Goal: Task Accomplishment & Management: Complete application form

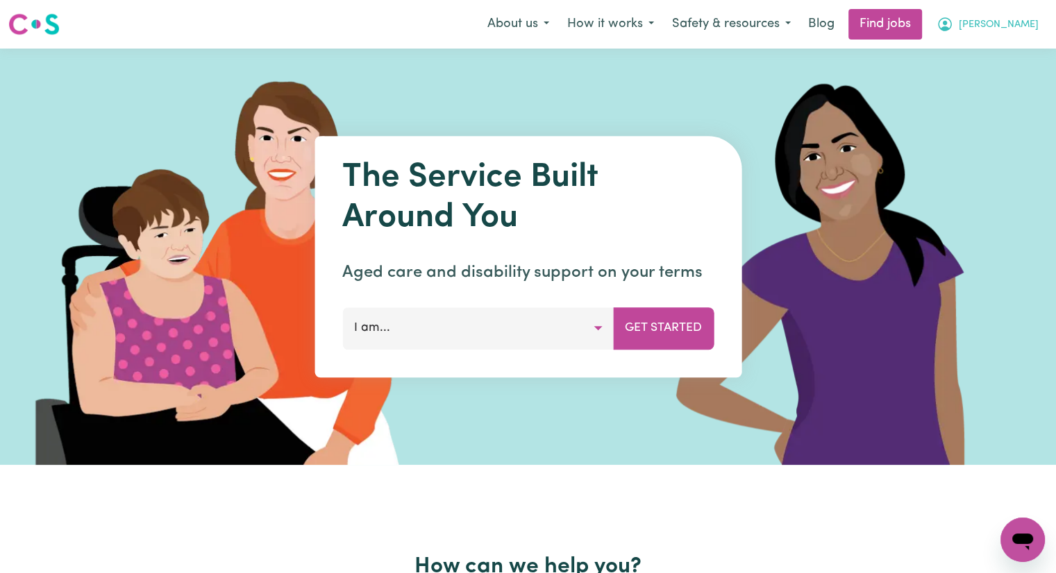
click at [1034, 24] on button "[PERSON_NAME]" at bounding box center [987, 24] width 120 height 29
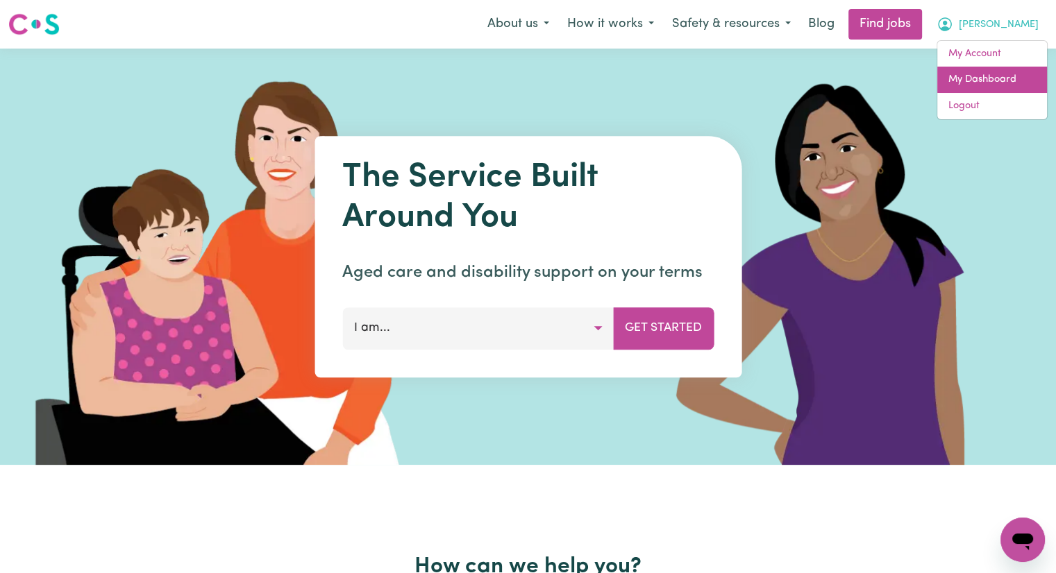
click at [982, 76] on link "My Dashboard" at bounding box center [992, 80] width 110 height 26
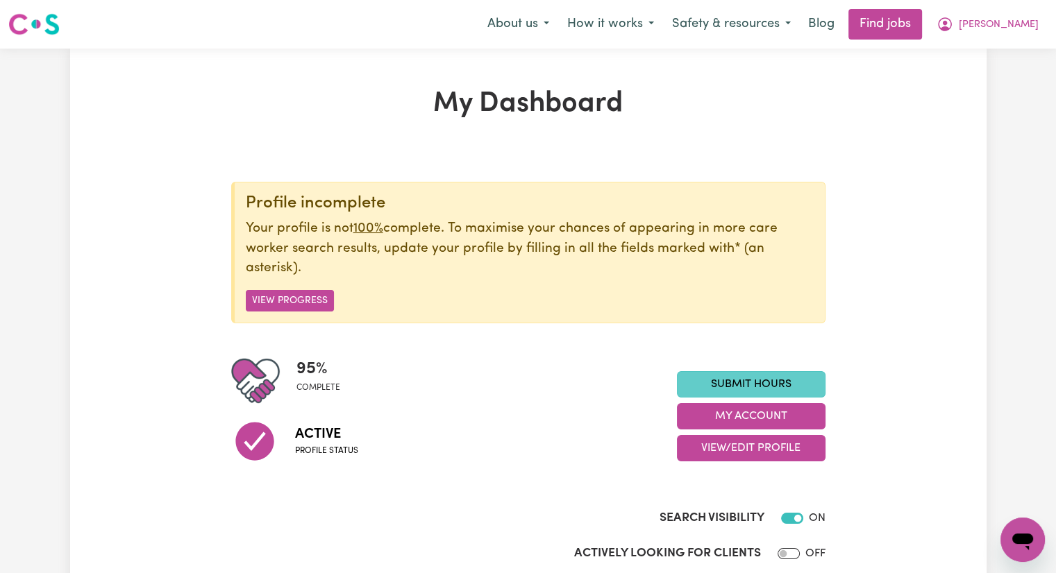
click at [803, 385] on link "Submit Hours" at bounding box center [751, 384] width 149 height 26
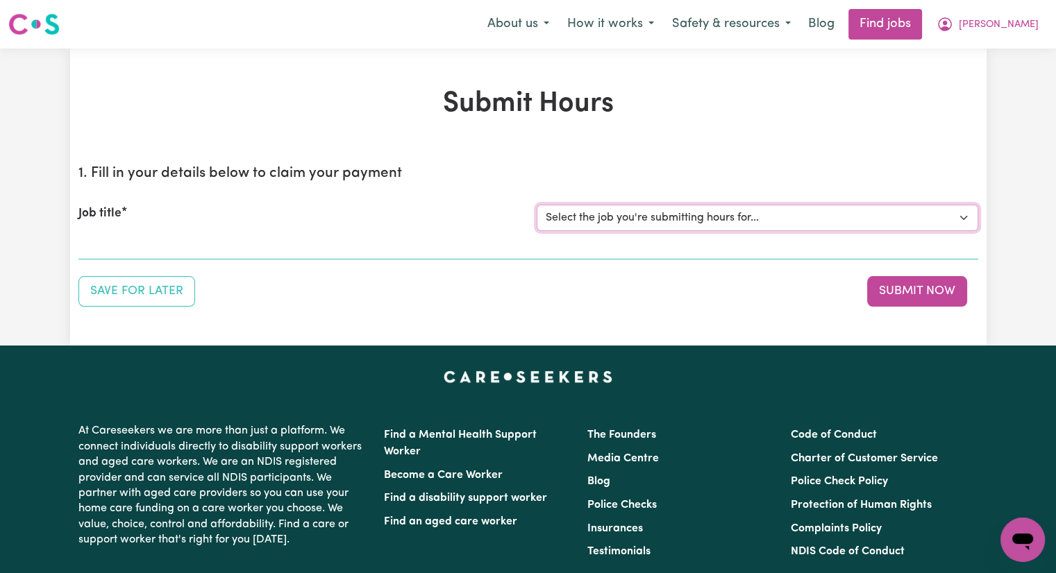
click at [703, 224] on select "Select the job you're submitting hours for... [[PERSON_NAME]] Care worker [GEOG…" at bounding box center [758, 218] width 442 height 26
select select "2766"
click at [537, 205] on select "Select the job you're submitting hours for... [[PERSON_NAME]] Care worker [GEOG…" at bounding box center [758, 218] width 442 height 26
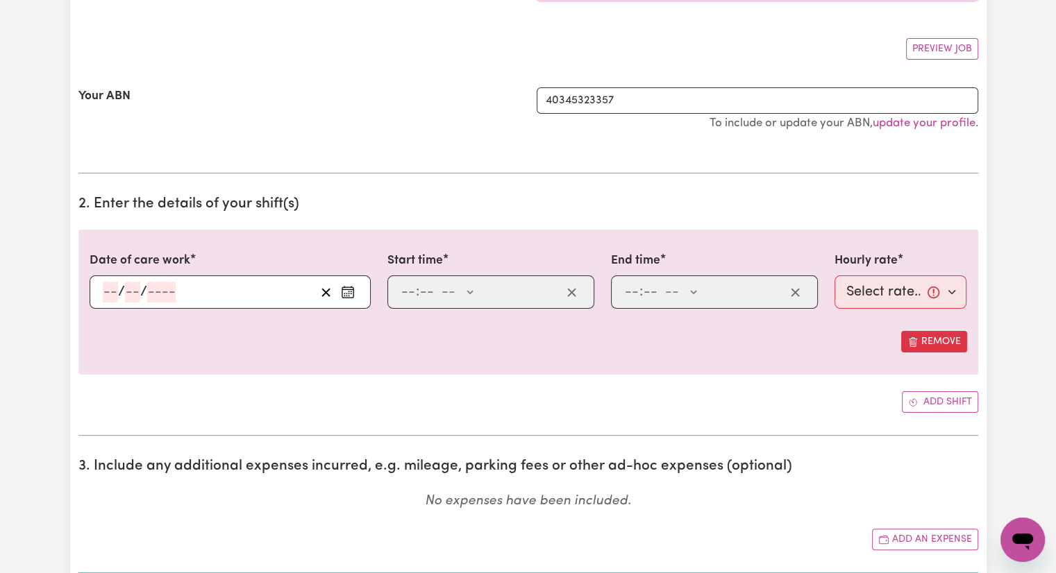
scroll to position [278, 0]
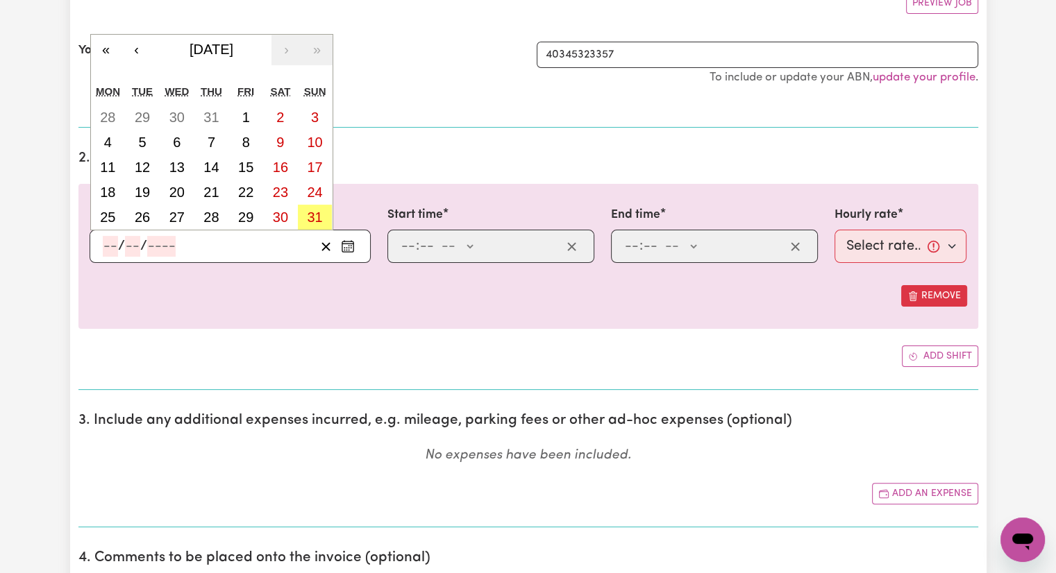
click at [110, 244] on input "number" at bounding box center [110, 246] width 15 height 21
click at [215, 214] on abbr "28" at bounding box center [210, 217] width 15 height 15
type input "[DATE]"
type input "28"
type input "8"
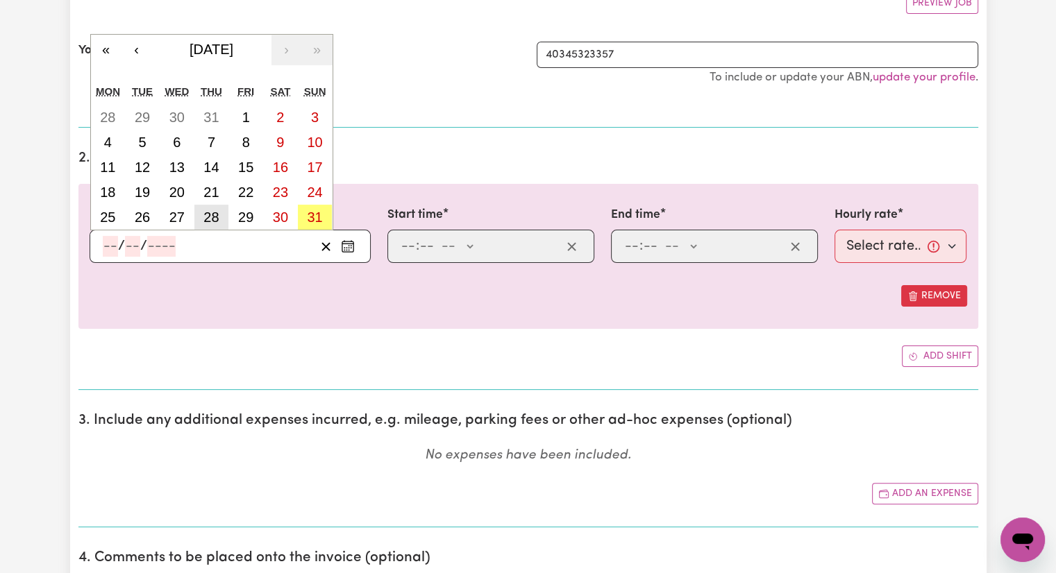
type input "2025"
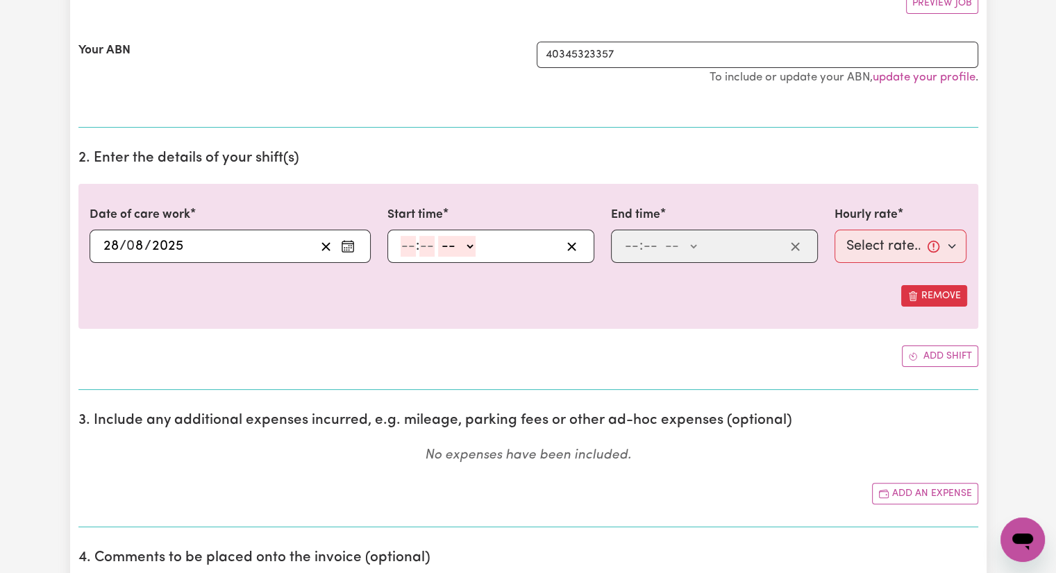
click at [408, 244] on input "number" at bounding box center [408, 246] width 15 height 21
type input "12"
type input "30"
click at [469, 248] on select "-- AM PM" at bounding box center [457, 246] width 37 height 21
select select "pm"
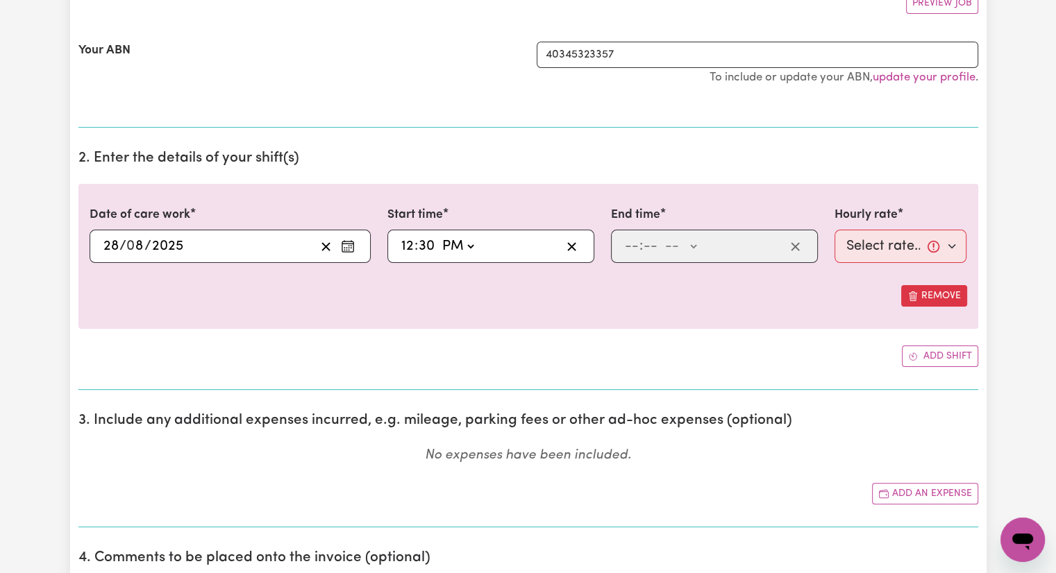
click at [439, 236] on select "-- AM PM" at bounding box center [457, 246] width 37 height 21
type input "12:30"
click at [633, 246] on input "number" at bounding box center [631, 246] width 15 height 21
type input "5"
type input "00"
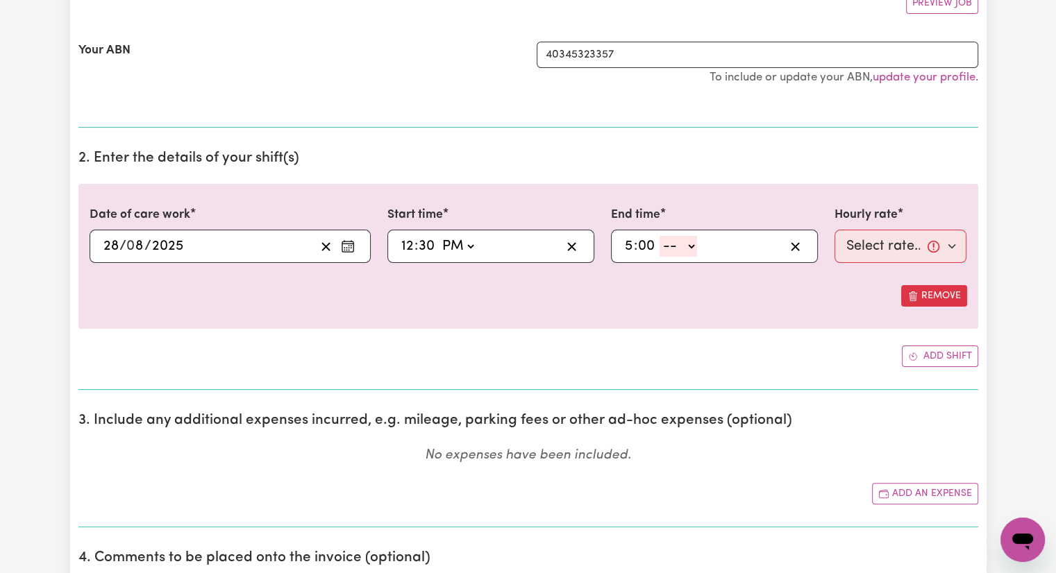
click at [694, 249] on select "-- AM PM" at bounding box center [678, 246] width 37 height 21
select select "pm"
click at [660, 236] on select "-- AM PM" at bounding box center [678, 246] width 37 height 21
type input "17:00"
type input "0"
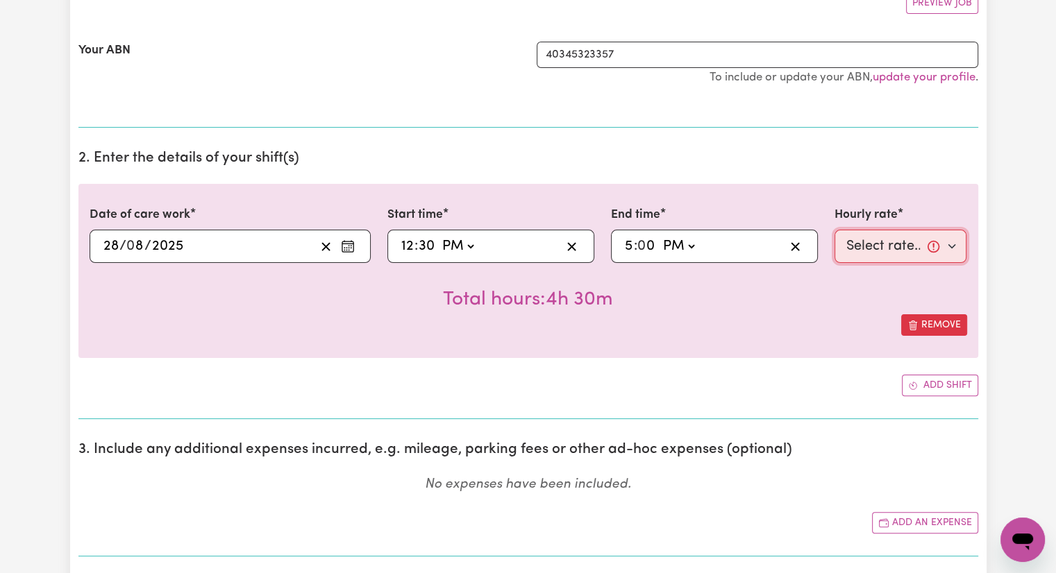
click at [862, 244] on select "Select rate... $40.00 (Weekday)" at bounding box center [900, 246] width 133 height 33
select select "40-Weekday"
click at [834, 230] on select "Select rate... $40.00 (Weekday)" at bounding box center [900, 246] width 133 height 33
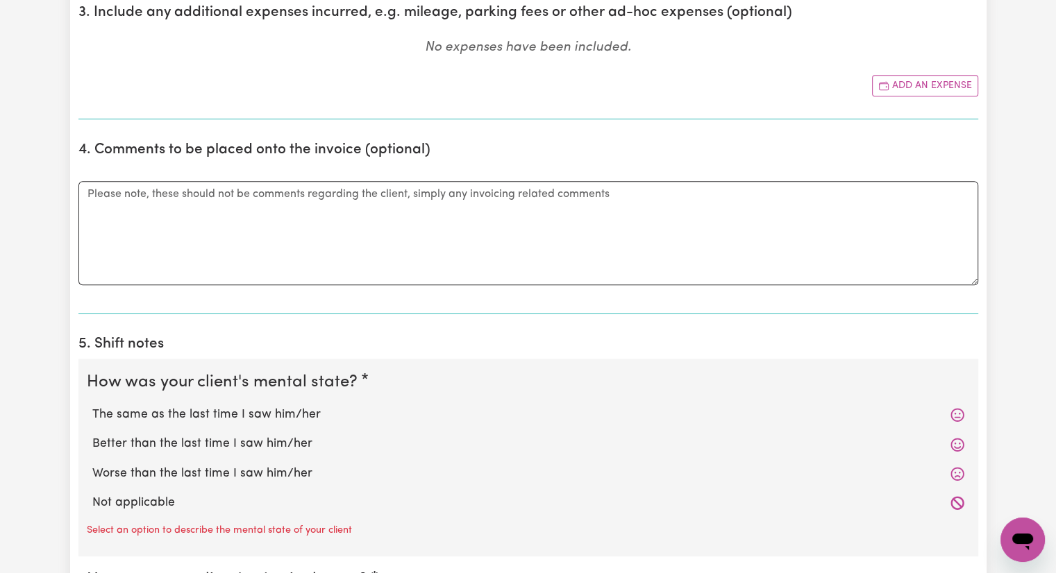
scroll to position [833, 0]
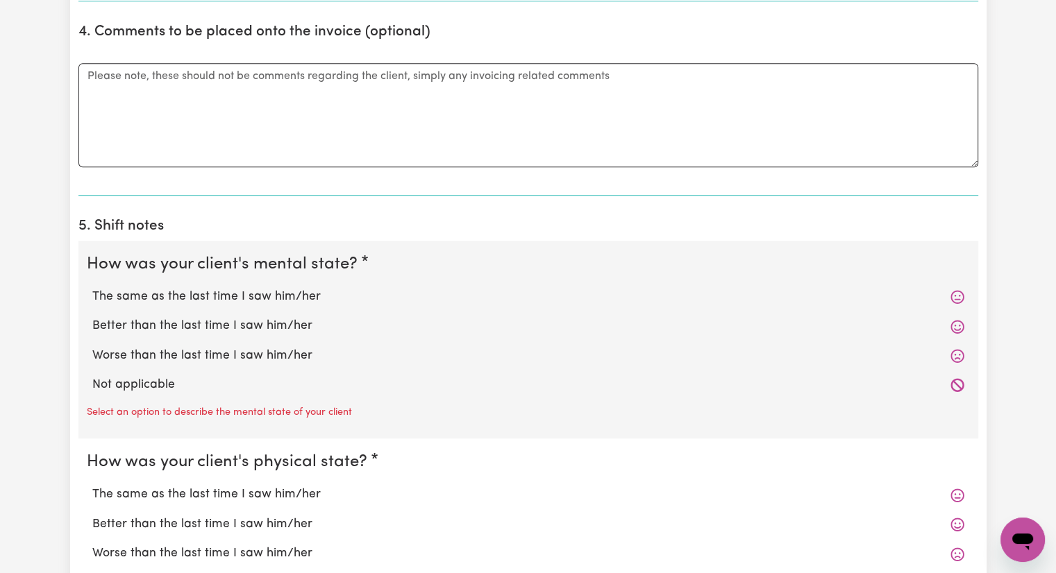
click at [264, 290] on label "The same as the last time I saw him/her" at bounding box center [528, 297] width 872 height 18
click at [92, 288] on input "The same as the last time I saw him/her" at bounding box center [92, 287] width 1 height 1
radio input "true"
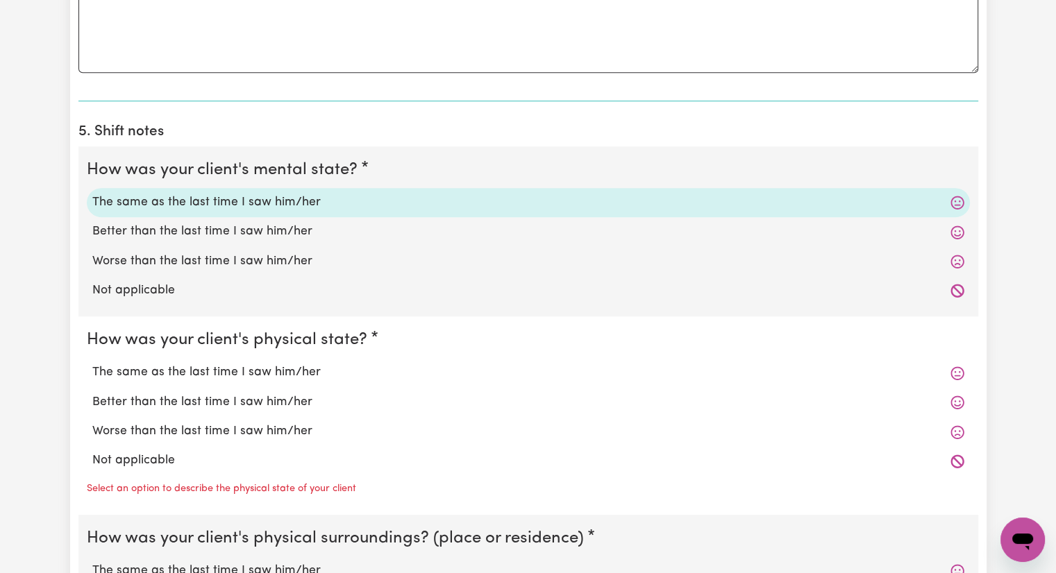
scroll to position [1111, 0]
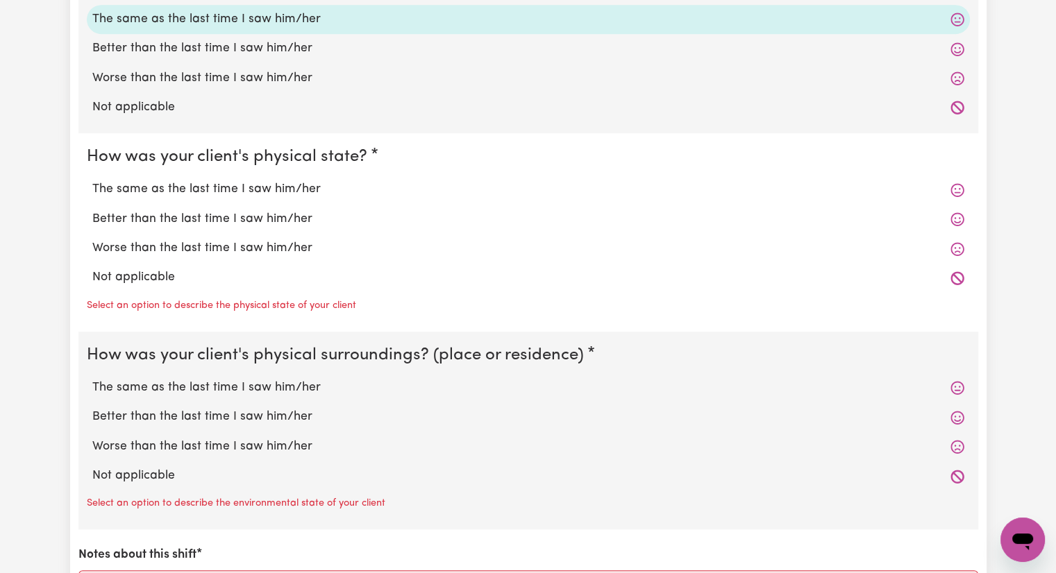
click at [310, 189] on label "The same as the last time I saw him/her" at bounding box center [528, 189] width 872 height 18
click at [92, 180] on input "The same as the last time I saw him/her" at bounding box center [92, 180] width 1 height 1
radio input "true"
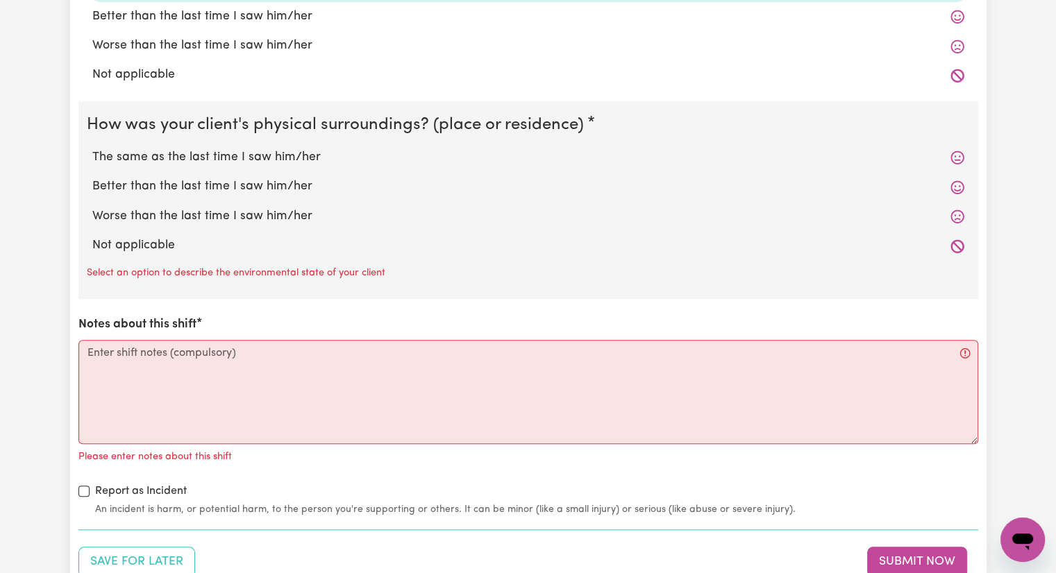
scroll to position [1319, 0]
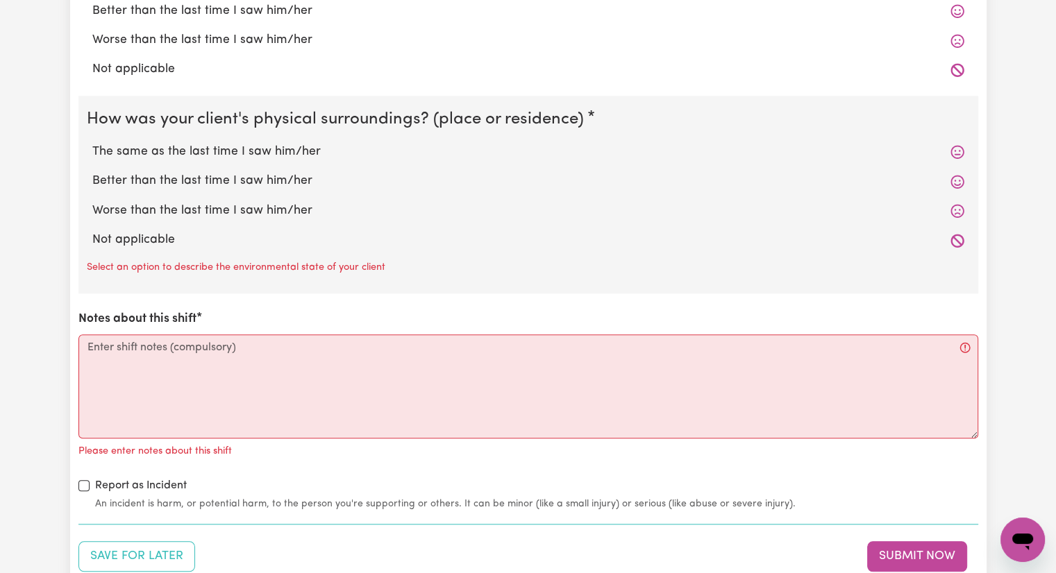
click at [305, 148] on label "The same as the last time I saw him/her" at bounding box center [528, 152] width 872 height 18
click at [92, 143] on input "The same as the last time I saw him/her" at bounding box center [92, 142] width 1 height 1
radio input "true"
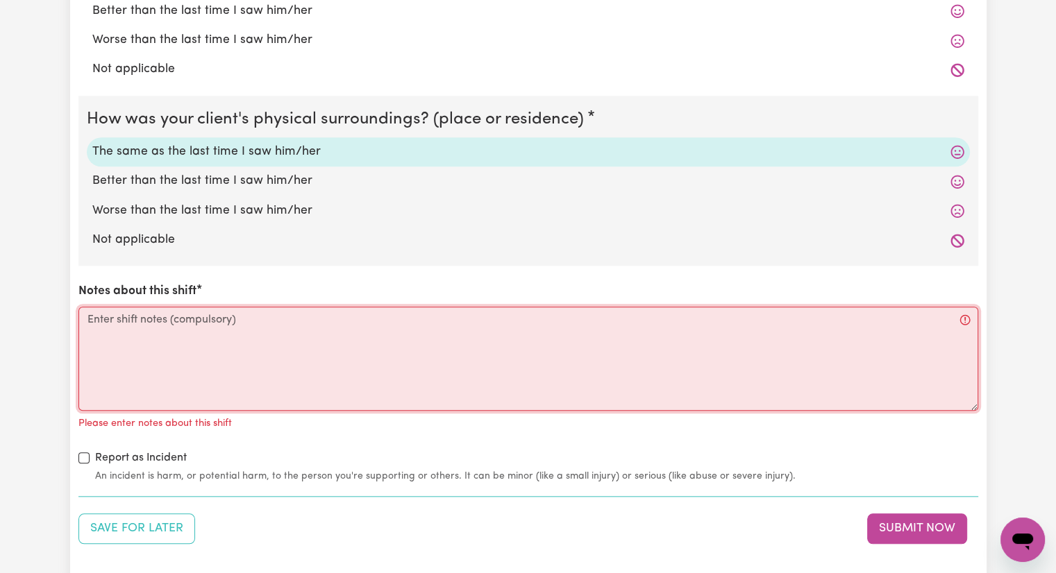
click at [273, 314] on textarea "Notes about this shift" at bounding box center [528, 359] width 900 height 104
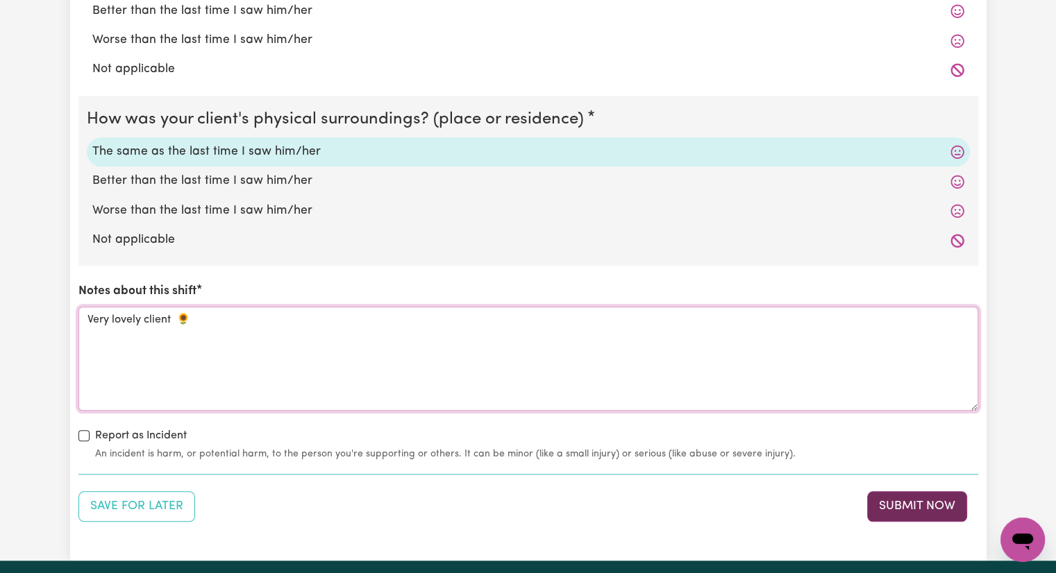
type textarea "Very lovely client 🌻"
click at [915, 510] on button "Submit Now" at bounding box center [917, 507] width 100 height 31
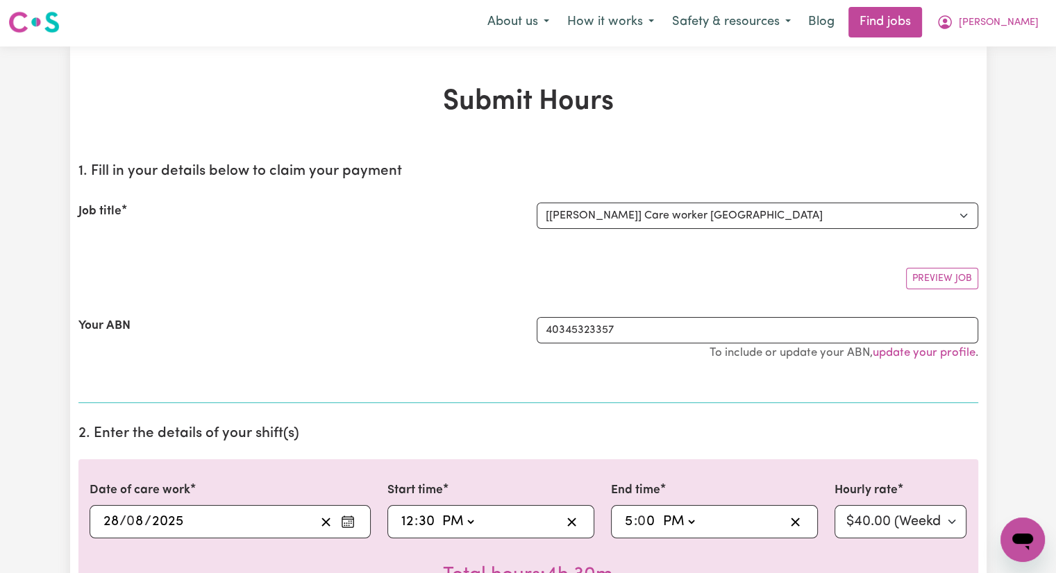
scroll to position [0, 0]
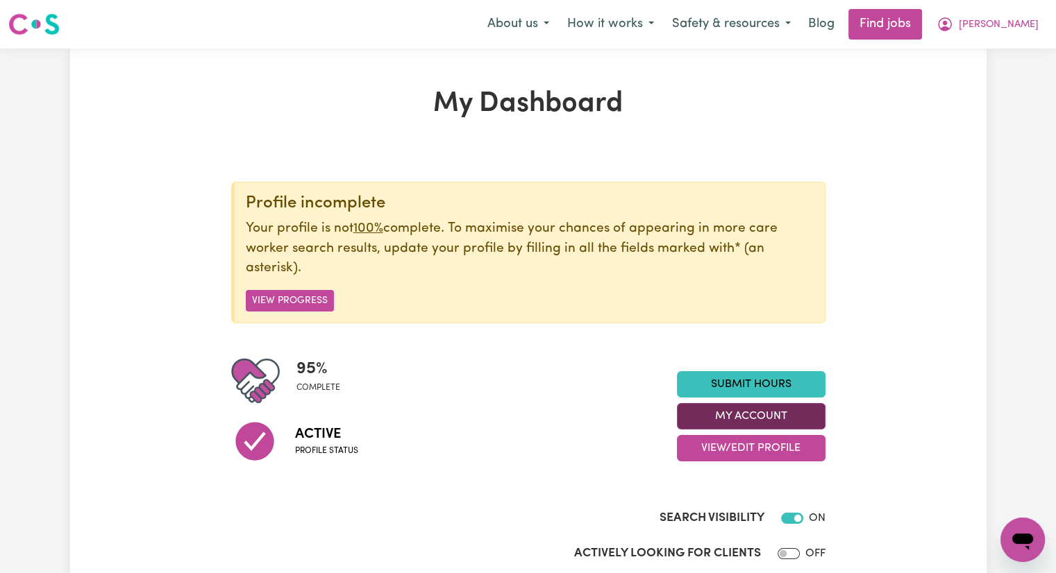
click at [755, 419] on button "My Account" at bounding box center [751, 416] width 149 height 26
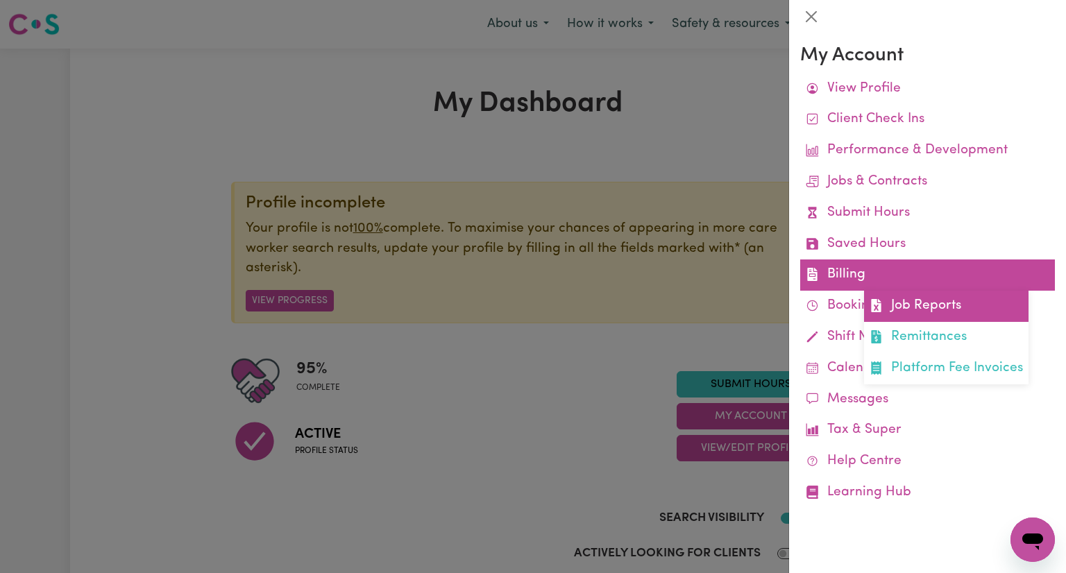
click at [939, 307] on link "Job Reports" at bounding box center [946, 306] width 165 height 31
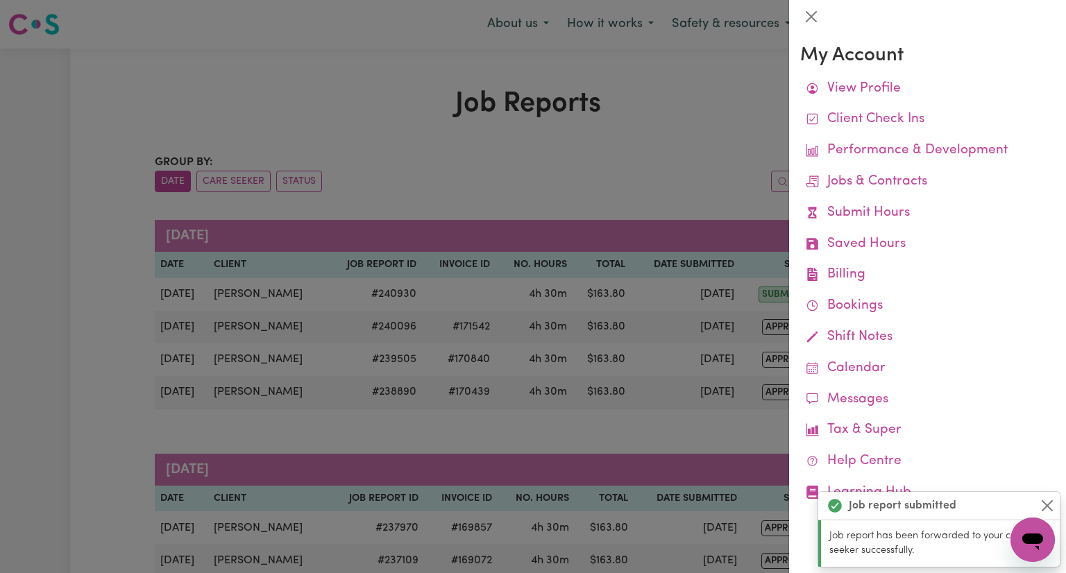
click at [369, 171] on div at bounding box center [533, 286] width 1066 height 573
